Goal: Information Seeking & Learning: Learn about a topic

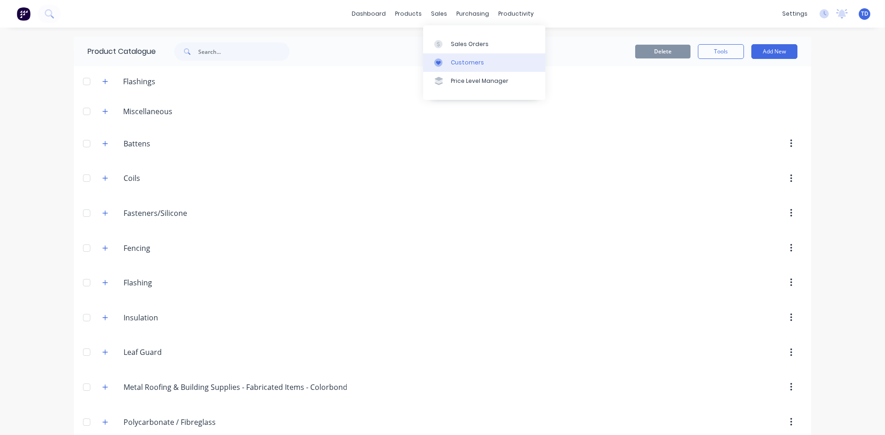
click at [453, 66] on div "Customers" at bounding box center [467, 63] width 33 height 8
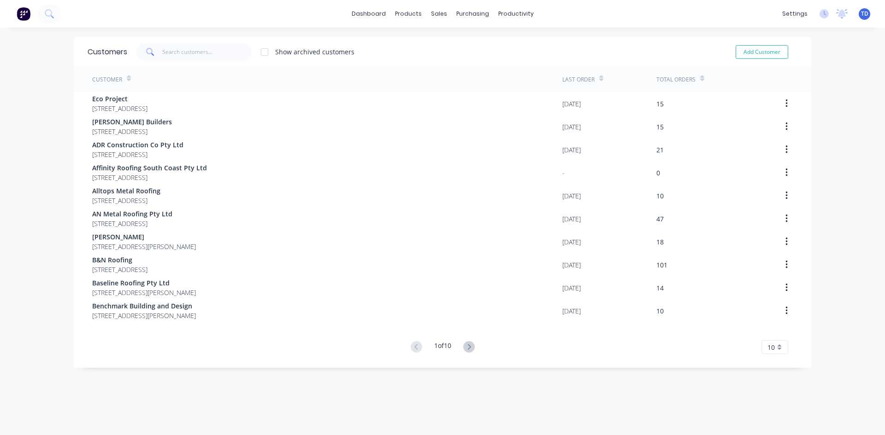
click at [156, 49] on span at bounding box center [149, 52] width 26 height 18
click at [164, 51] on input "text" at bounding box center [207, 52] width 90 height 18
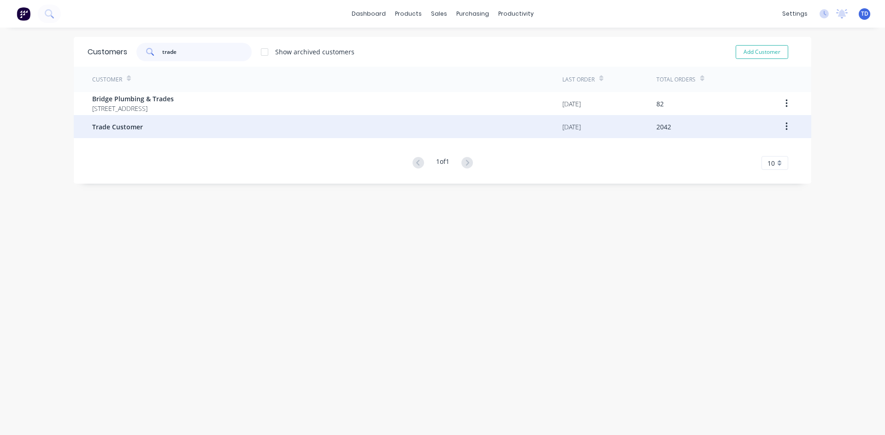
type input "trade"
click at [138, 127] on span "Trade Customer" at bounding box center [117, 127] width 51 height 10
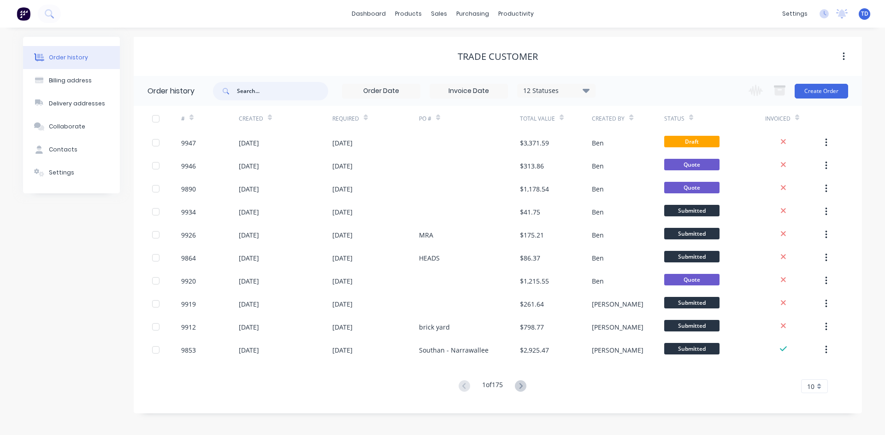
click at [282, 83] on input "text" at bounding box center [282, 91] width 91 height 18
type input "mumber"
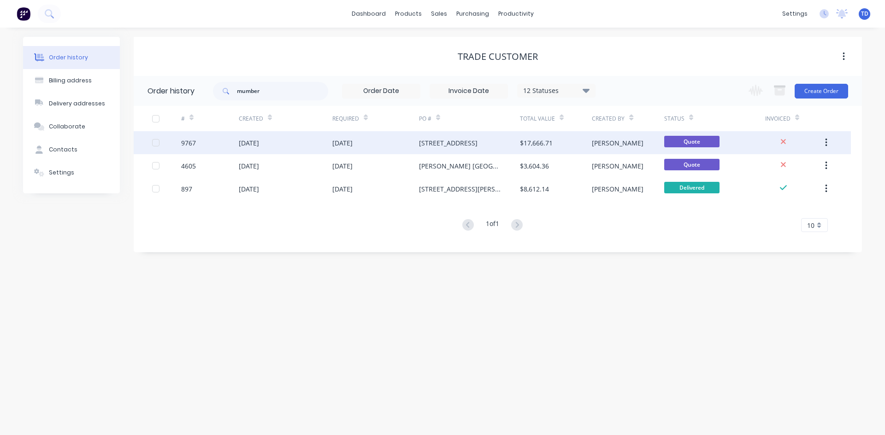
click at [314, 149] on div "[DATE]" at bounding box center [286, 142] width 94 height 23
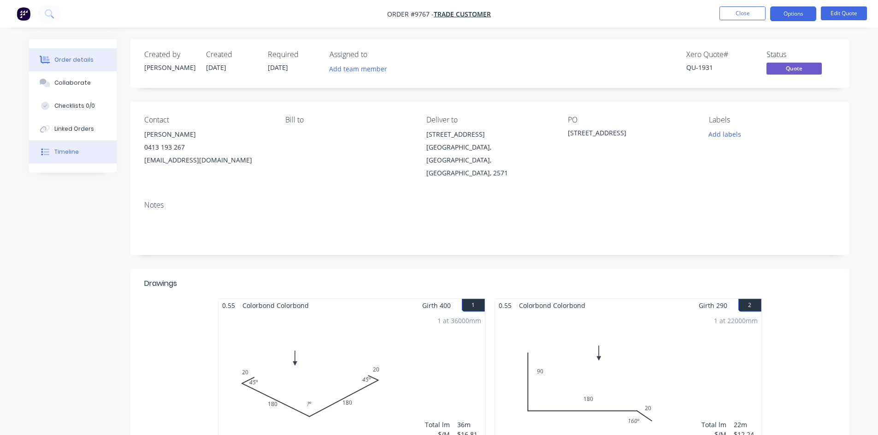
click at [83, 156] on button "Timeline" at bounding box center [73, 152] width 88 height 23
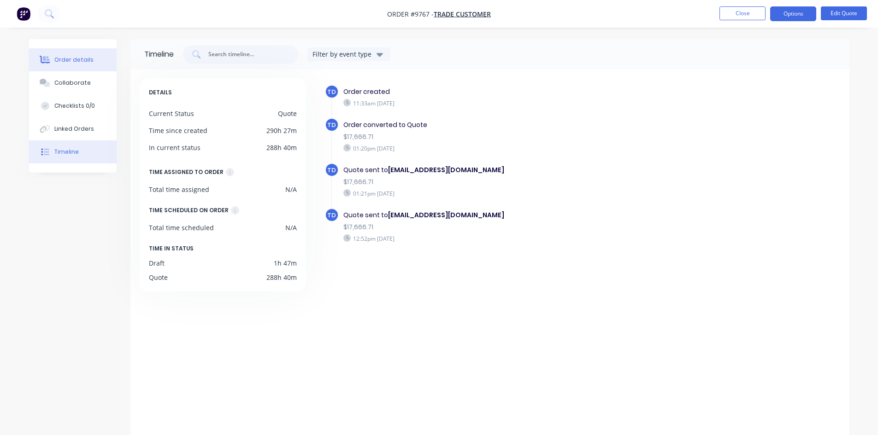
click at [80, 59] on div "Order details" at bounding box center [73, 60] width 39 height 8
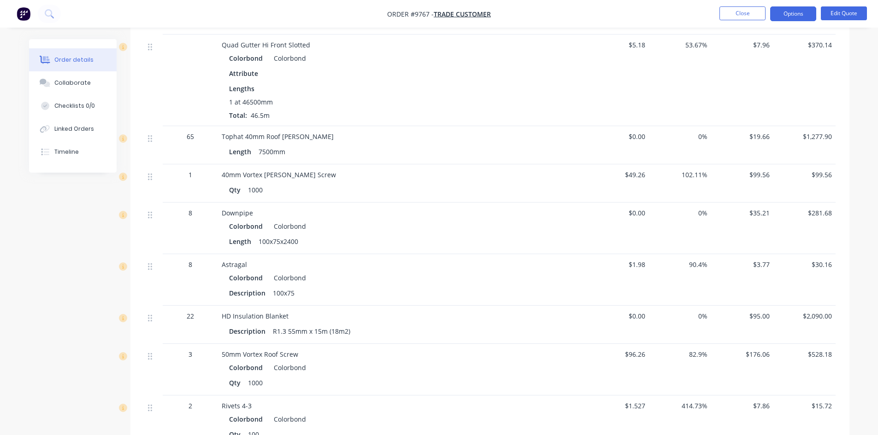
scroll to position [1060, 0]
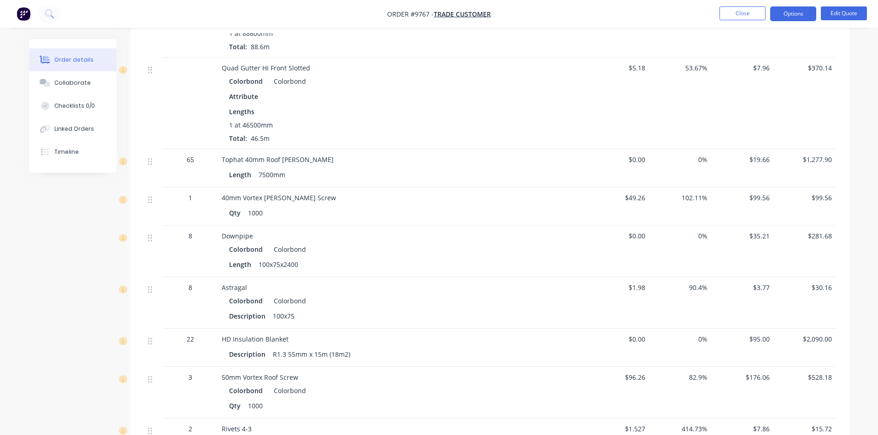
click at [645, 329] on div "$0.00" at bounding box center [618, 348] width 62 height 38
click at [405, 294] on div "Colorbond Colorbond" at bounding box center [402, 300] width 346 height 13
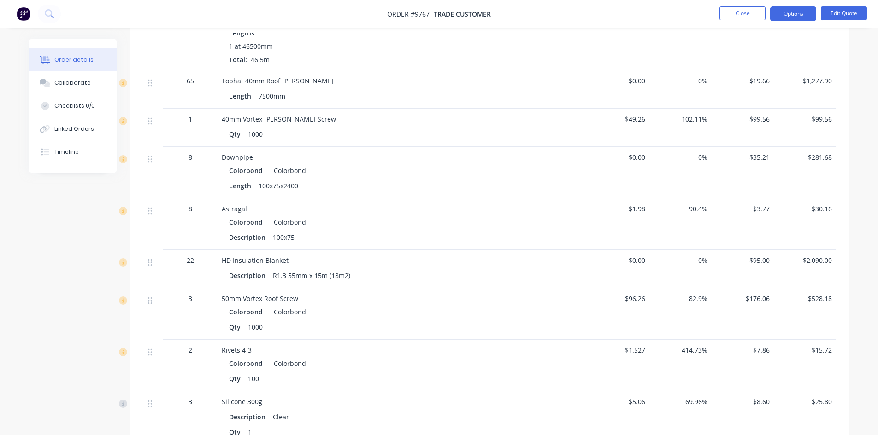
scroll to position [1152, 0]
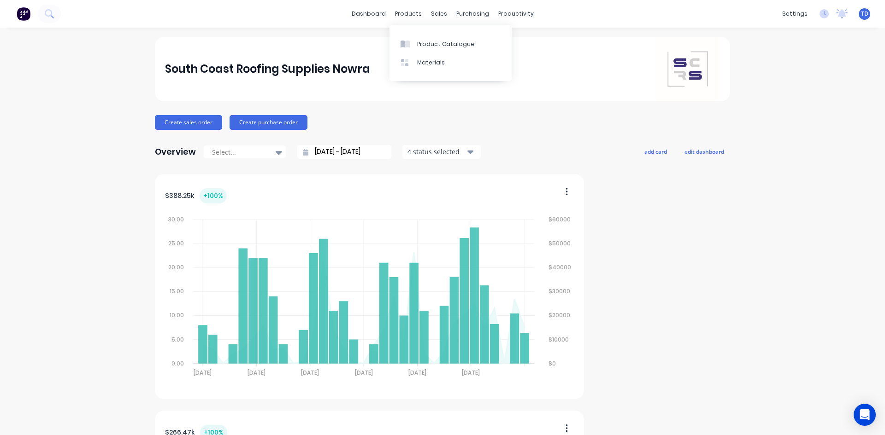
click at [410, 14] on div "products" at bounding box center [408, 14] width 36 height 14
click at [427, 46] on div "Product Catalogue" at bounding box center [445, 44] width 57 height 8
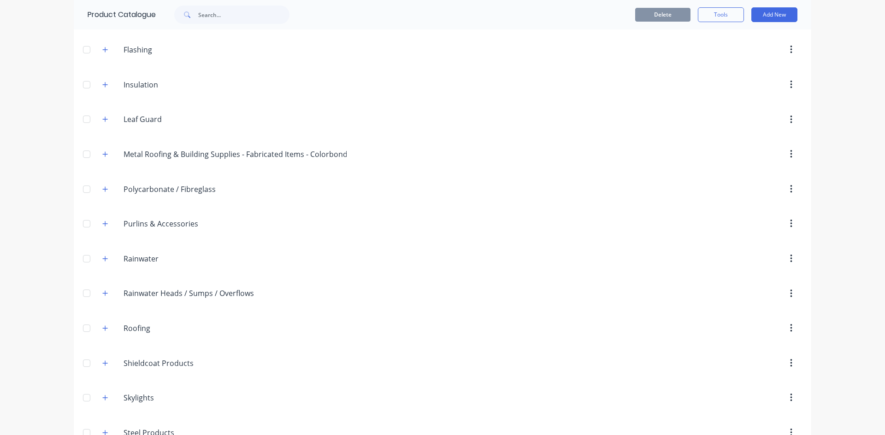
scroll to position [276, 0]
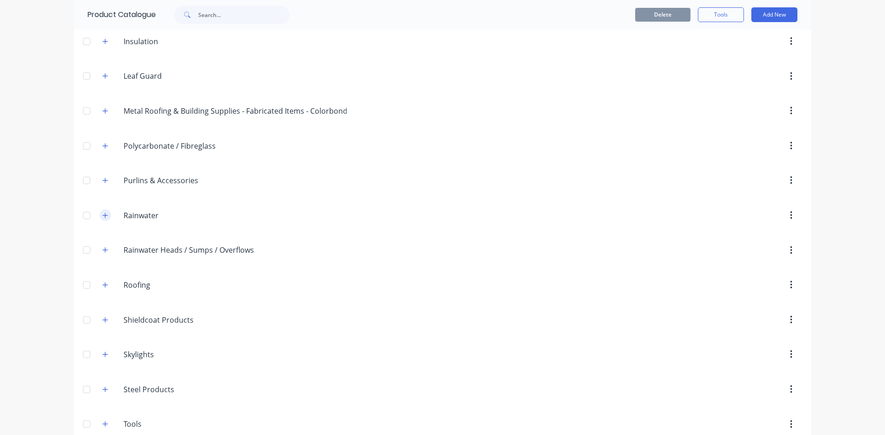
click at [102, 218] on icon "button" at bounding box center [105, 215] width 6 height 6
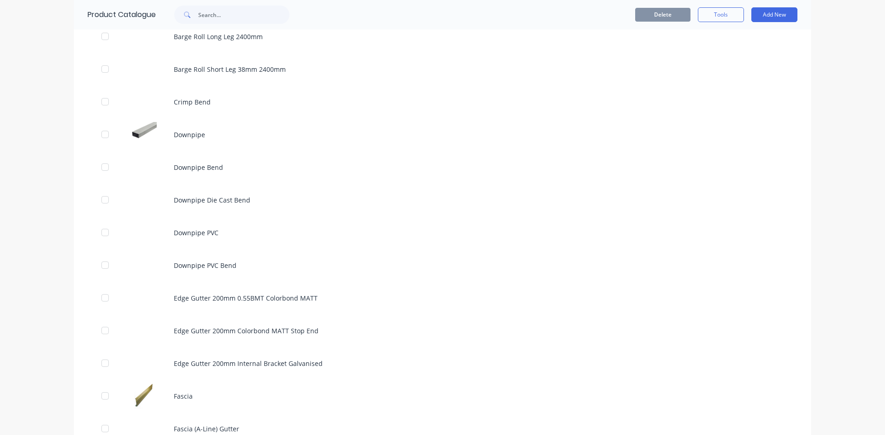
scroll to position [1244, 0]
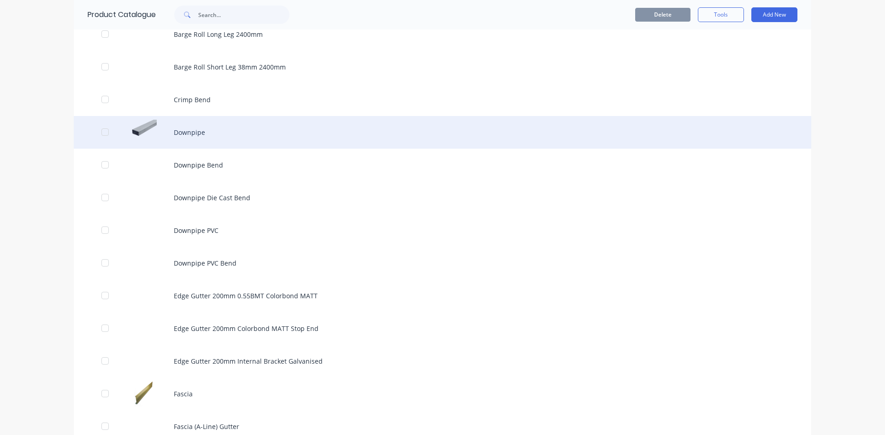
click at [177, 132] on div "Downpipe" at bounding box center [442, 132] width 737 height 33
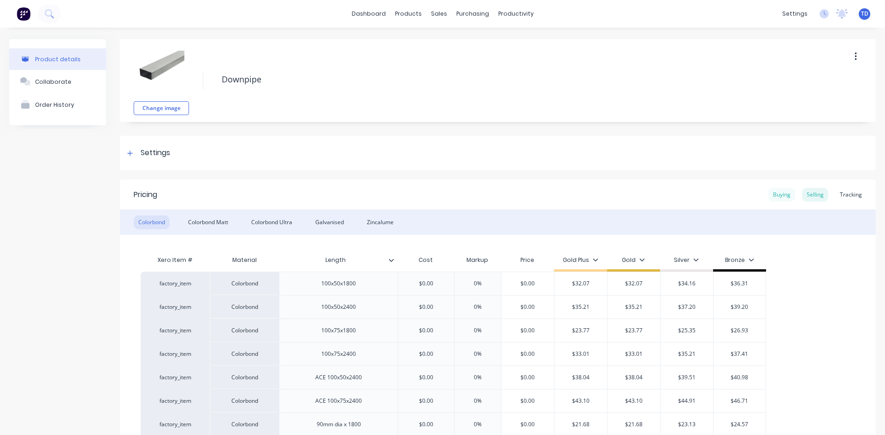
click at [773, 199] on div "Buying" at bounding box center [781, 195] width 27 height 14
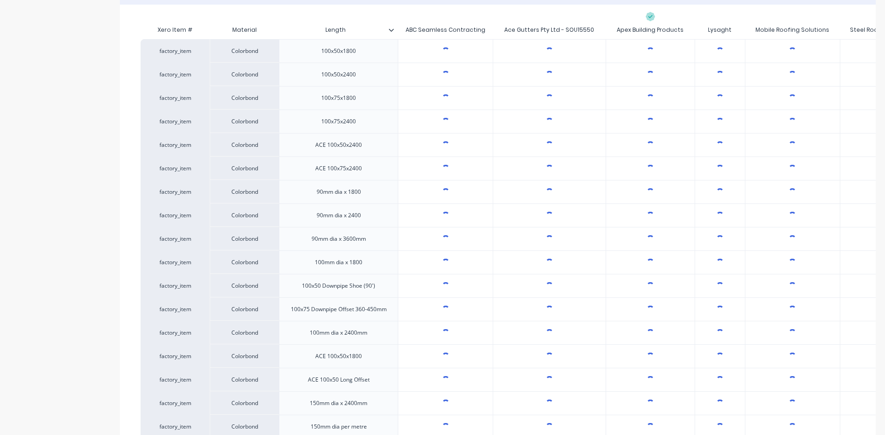
scroll to position [184, 0]
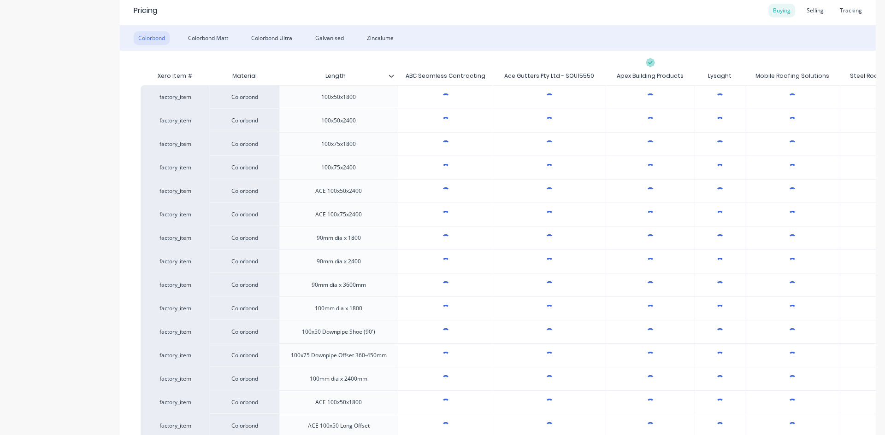
type textarea "x"
